Goal: Information Seeking & Learning: Learn about a topic

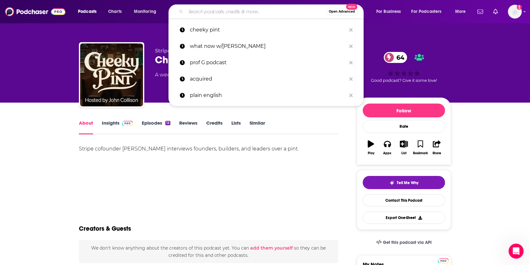
click at [295, 10] on input "Search podcasts, credits, & more..." at bounding box center [256, 12] width 140 height 10
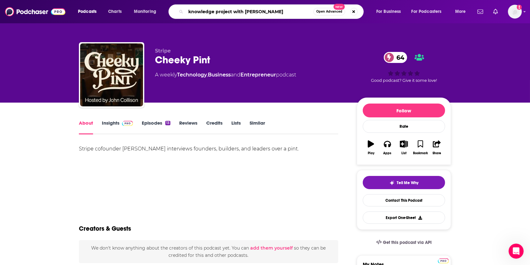
type input "knowledge project with [PERSON_NAME]"
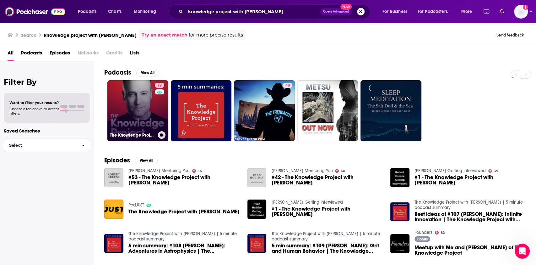
click at [141, 100] on link "77 The Knowledge Project with [PERSON_NAME]" at bounding box center [137, 110] width 61 height 61
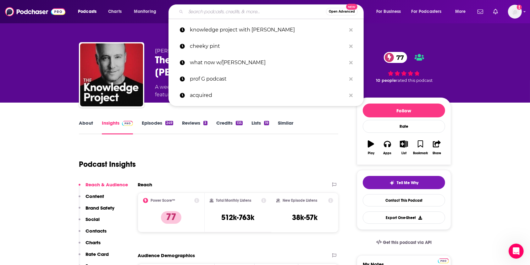
click at [228, 11] on input "Search podcasts, credits, & more..." at bounding box center [256, 12] width 140 height 10
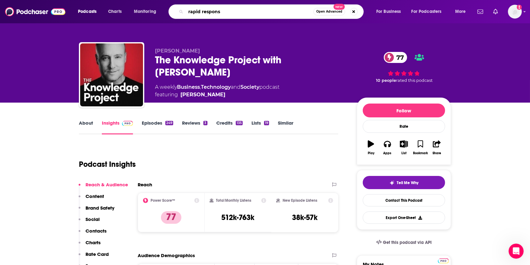
type input "rapid response"
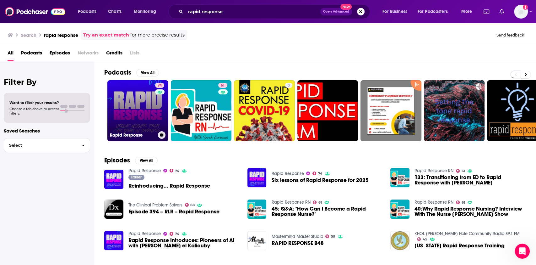
click at [140, 107] on link "74 Rapid Response" at bounding box center [137, 110] width 61 height 61
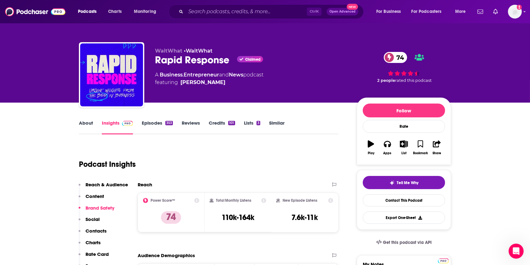
click at [159, 123] on link "Episodes 353" at bounding box center [157, 127] width 31 height 14
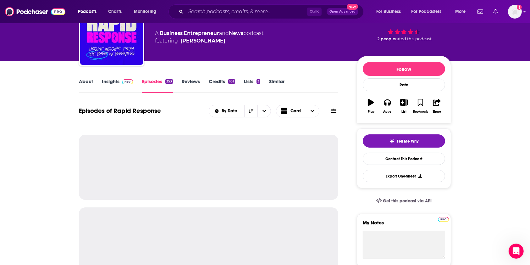
scroll to position [42, 0]
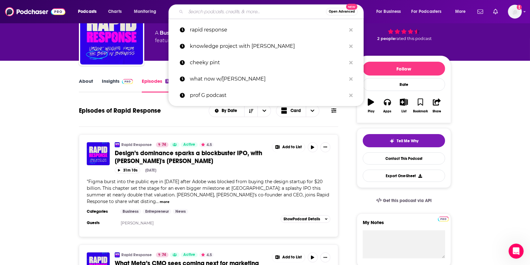
click at [221, 10] on input "Search podcasts, credits, & more..." at bounding box center [256, 12] width 140 height 10
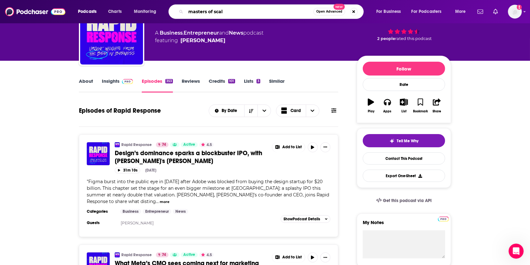
type input "masters of scale"
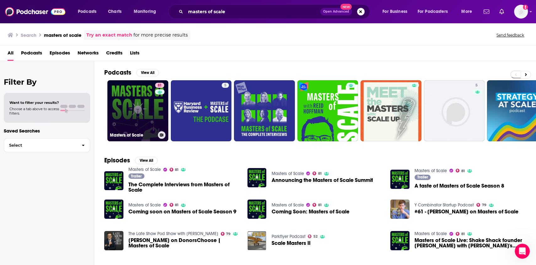
click at [153, 112] on link "81 Masters of Scale" at bounding box center [137, 110] width 61 height 61
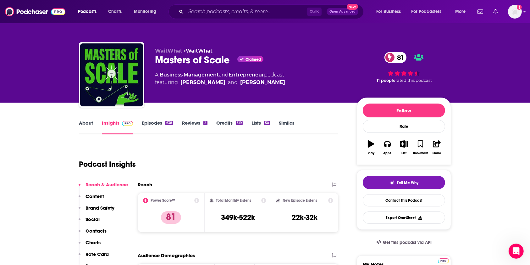
drag, startPoint x: 36, startPoint y: 143, endPoint x: 61, endPoint y: 115, distance: 37.6
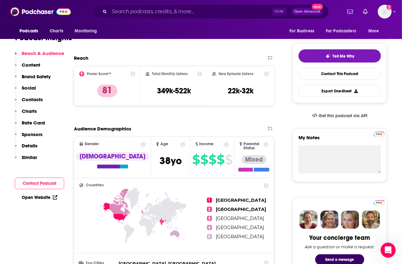
scroll to position [167, 0]
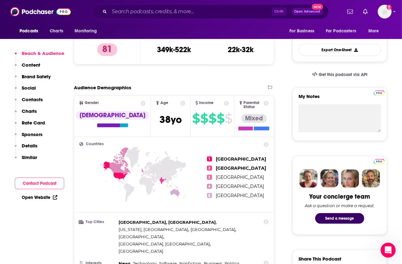
drag, startPoint x: 118, startPoint y: 68, endPoint x: 131, endPoint y: 74, distance: 14.3
click at [118, 68] on div "Reach Power Score™ 81 Total Monthly Listens 349k-522k New Episode Listens 22k-3…" at bounding box center [174, 42] width 200 height 56
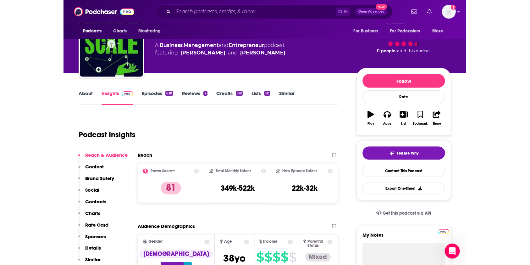
scroll to position [0, 0]
